Goal: Transaction & Acquisition: Purchase product/service

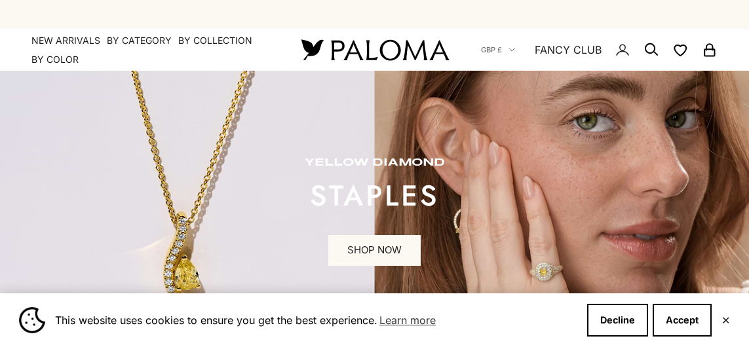
scroll to position [643, 0]
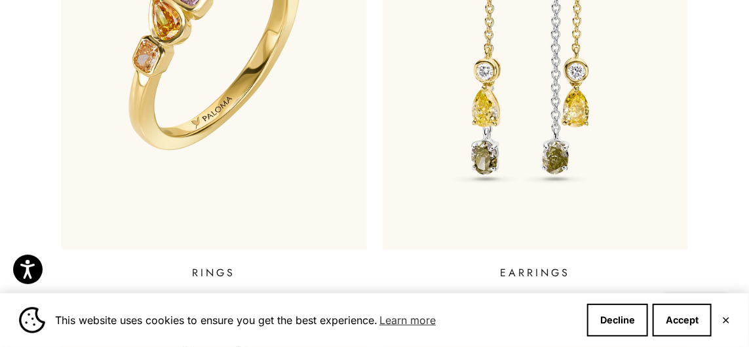
click at [286, 134] on img at bounding box center [214, 42] width 306 height 416
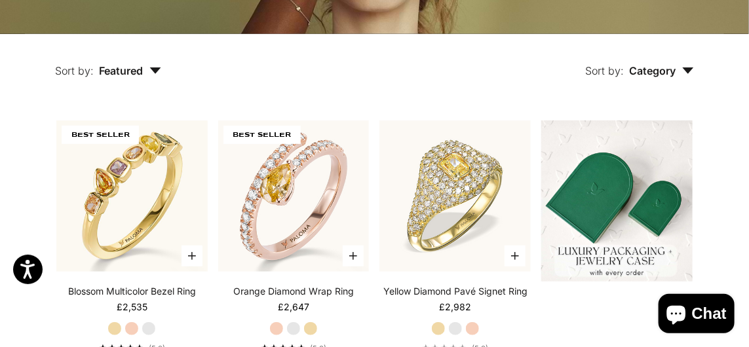
scroll to position [210, 0]
click at [335, 212] on img at bounding box center [293, 196] width 166 height 166
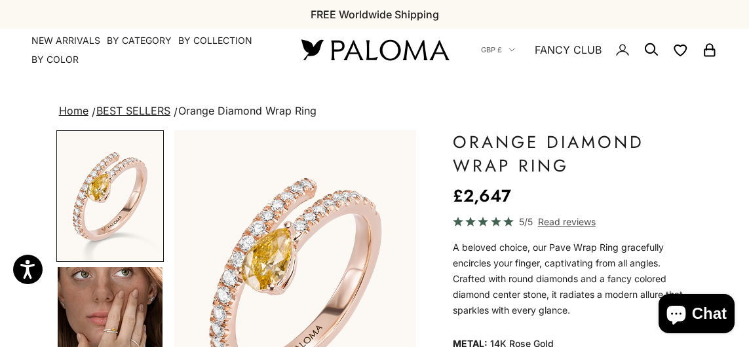
scroll to position [143, 0]
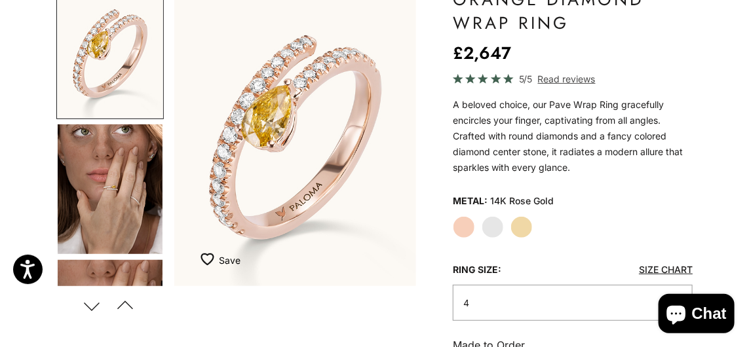
click at [129, 260] on img "Go to item 5" at bounding box center [110, 325] width 105 height 130
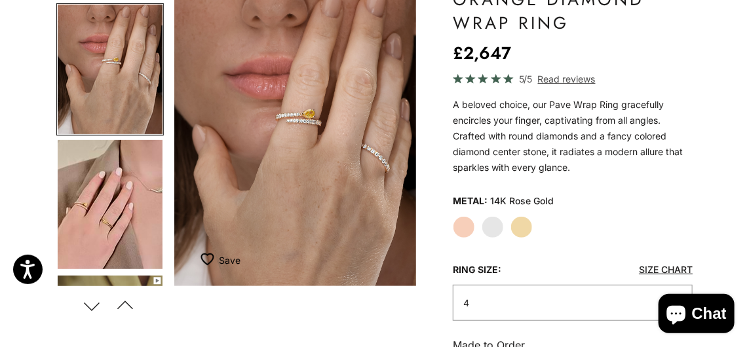
scroll to position [259, 0]
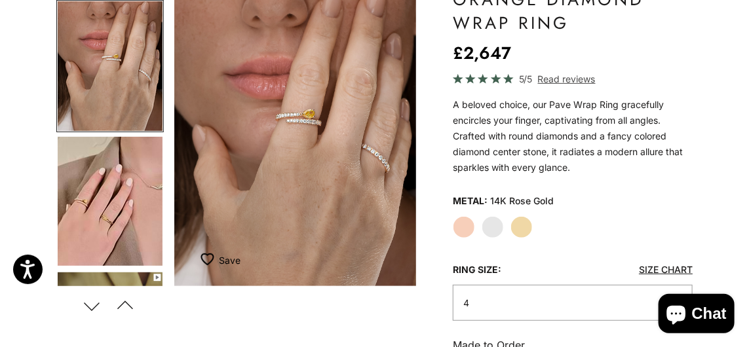
click at [126, 202] on img "Go to item 6" at bounding box center [110, 201] width 105 height 129
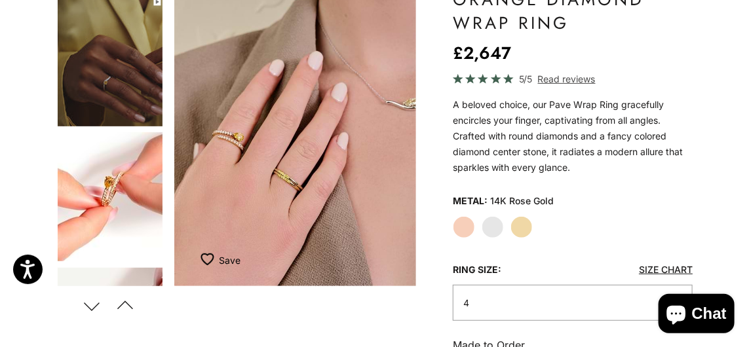
scroll to position [535, 0]
click at [124, 204] on img "Go to item 8" at bounding box center [110, 196] width 105 height 129
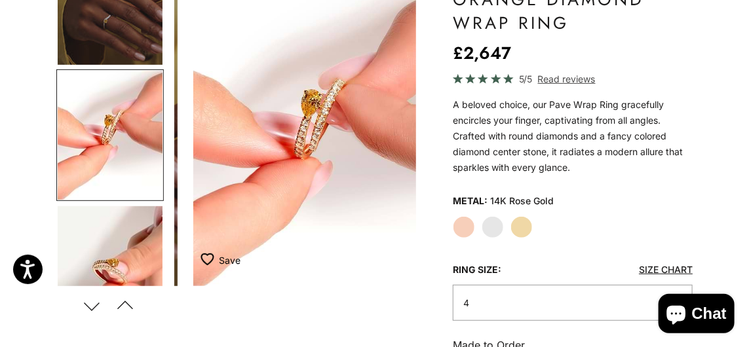
scroll to position [0, 1289]
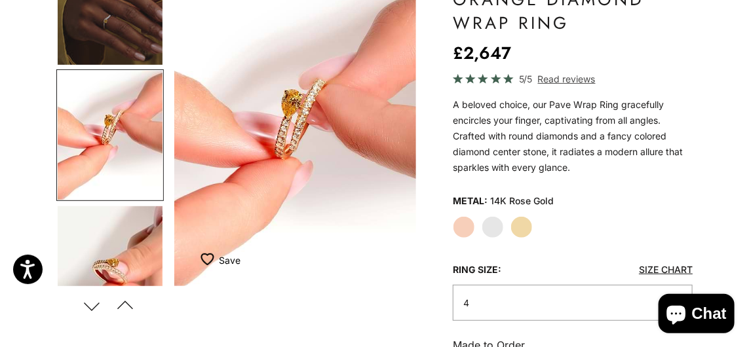
click at [128, 260] on img "Go to item 9" at bounding box center [110, 271] width 105 height 130
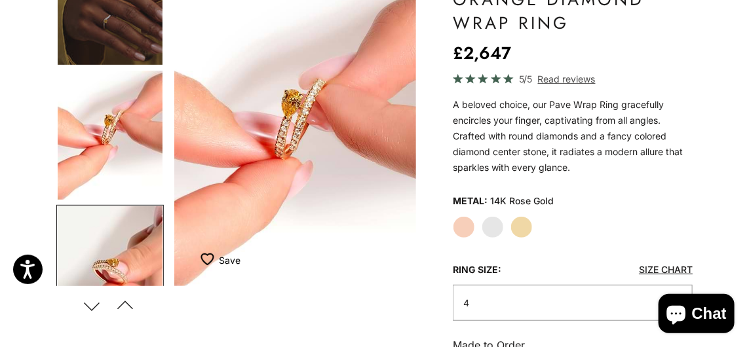
scroll to position [733, 0]
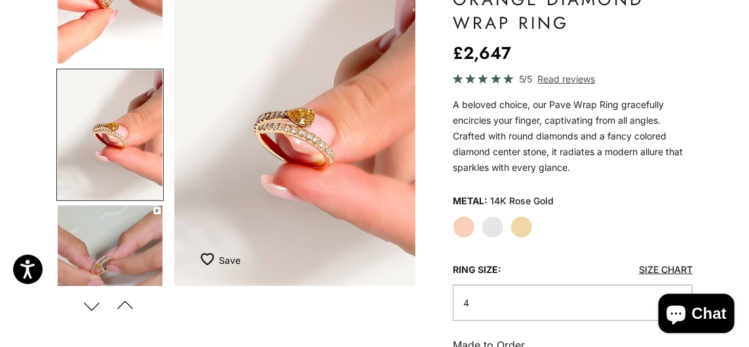
click at [129, 258] on img "Go to item 10" at bounding box center [110, 271] width 105 height 130
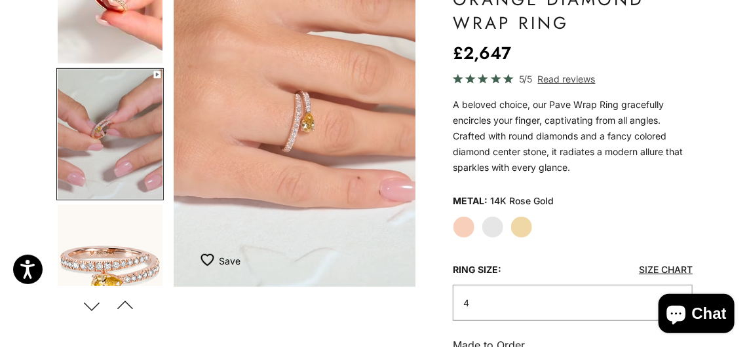
scroll to position [189, 0]
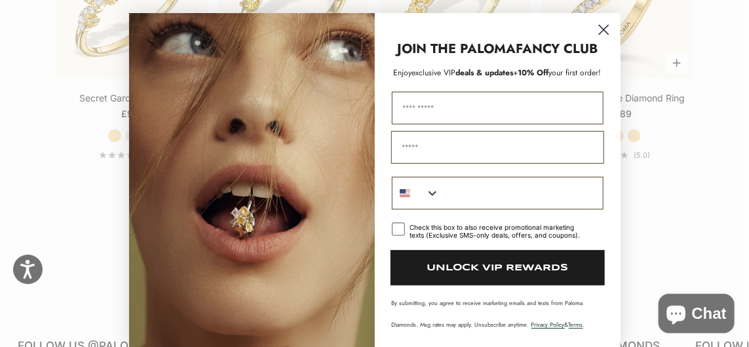
scroll to position [1331, 0]
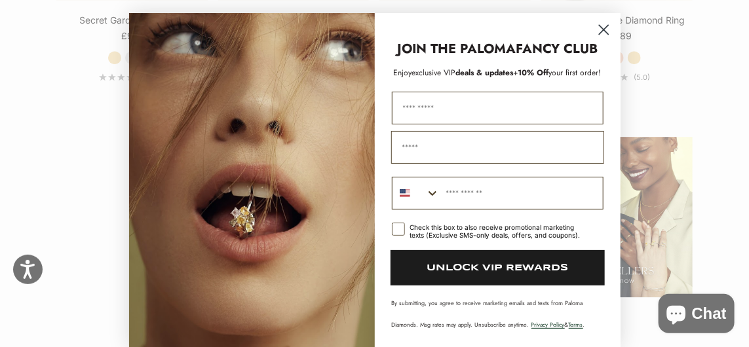
click at [601, 41] on circle "Close dialog" at bounding box center [603, 30] width 22 height 22
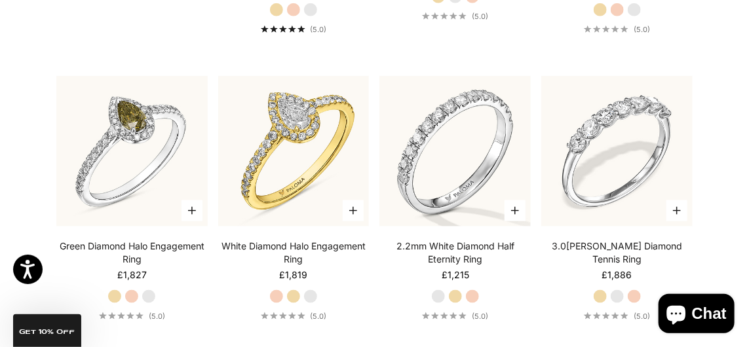
scroll to position [2249, 0]
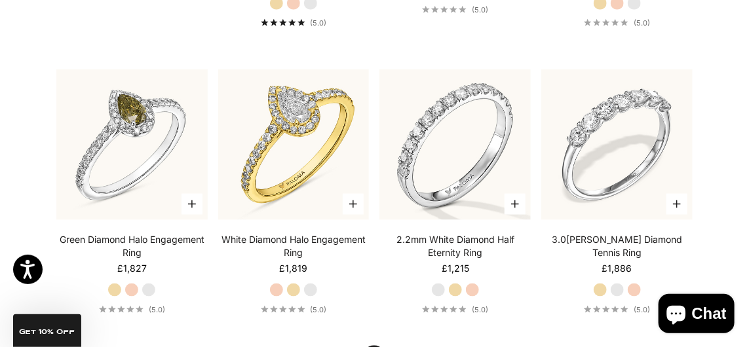
click at [487, 161] on img at bounding box center [455, 145] width 166 height 166
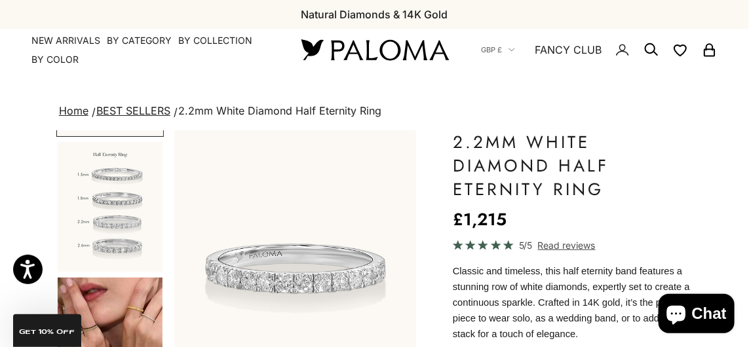
scroll to position [563, 0]
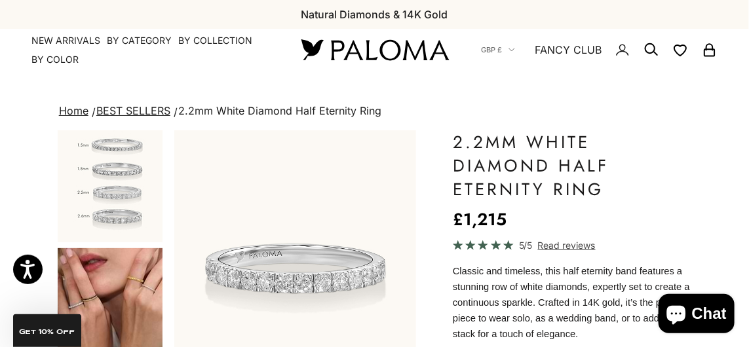
click at [119, 195] on img "Go to item 9" at bounding box center [110, 178] width 105 height 130
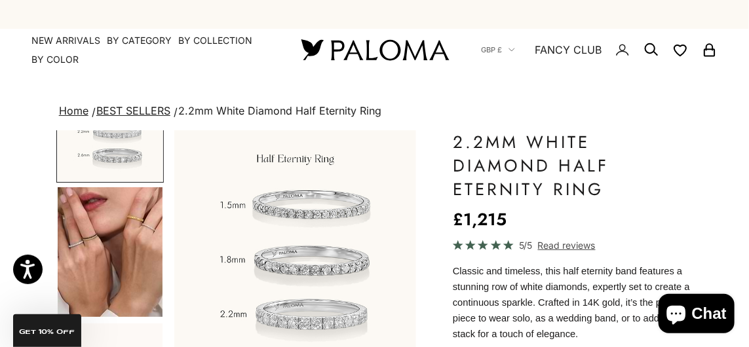
scroll to position [625, 0]
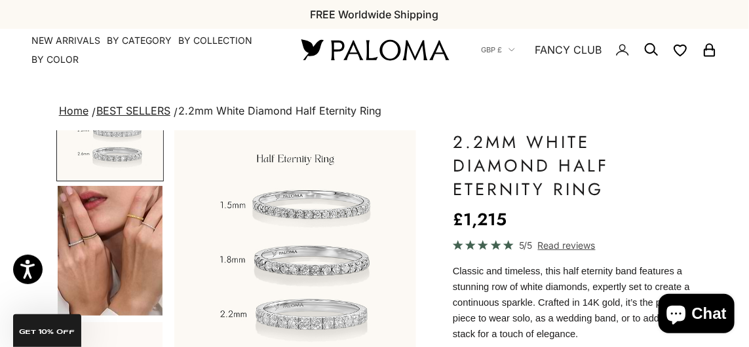
click at [104, 243] on img "Go to item 10" at bounding box center [110, 251] width 105 height 130
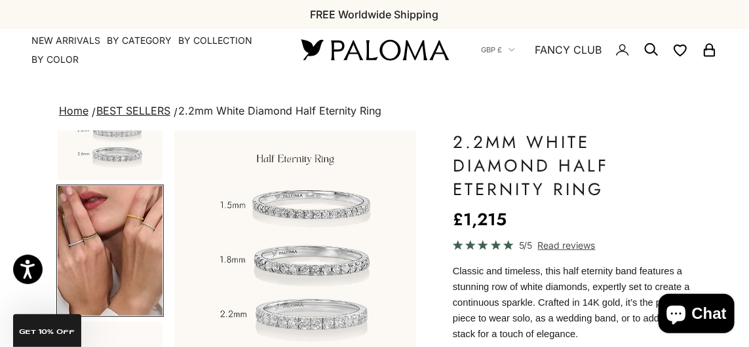
scroll to position [598, 0]
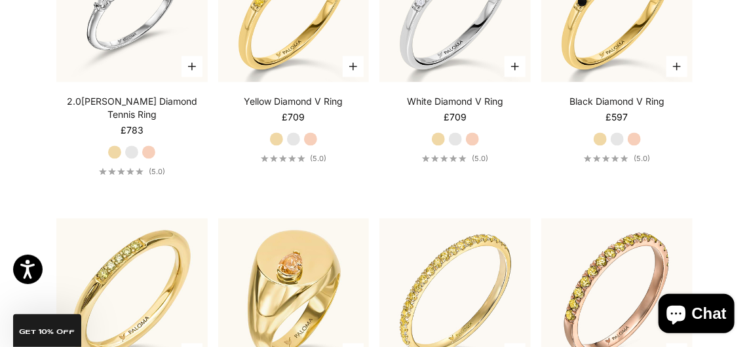
scroll to position [2674, 0]
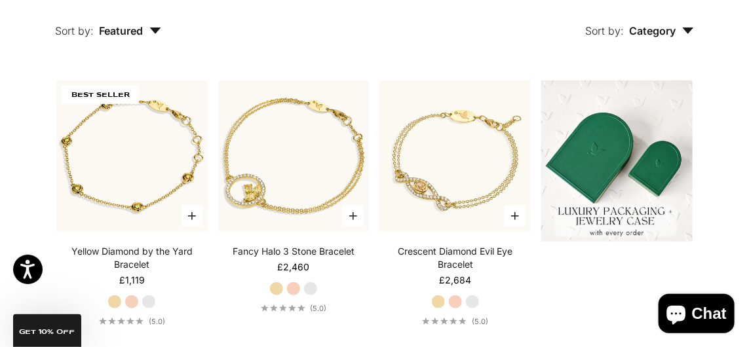
scroll to position [245, 0]
